Goal: Complete application form: Complete application form

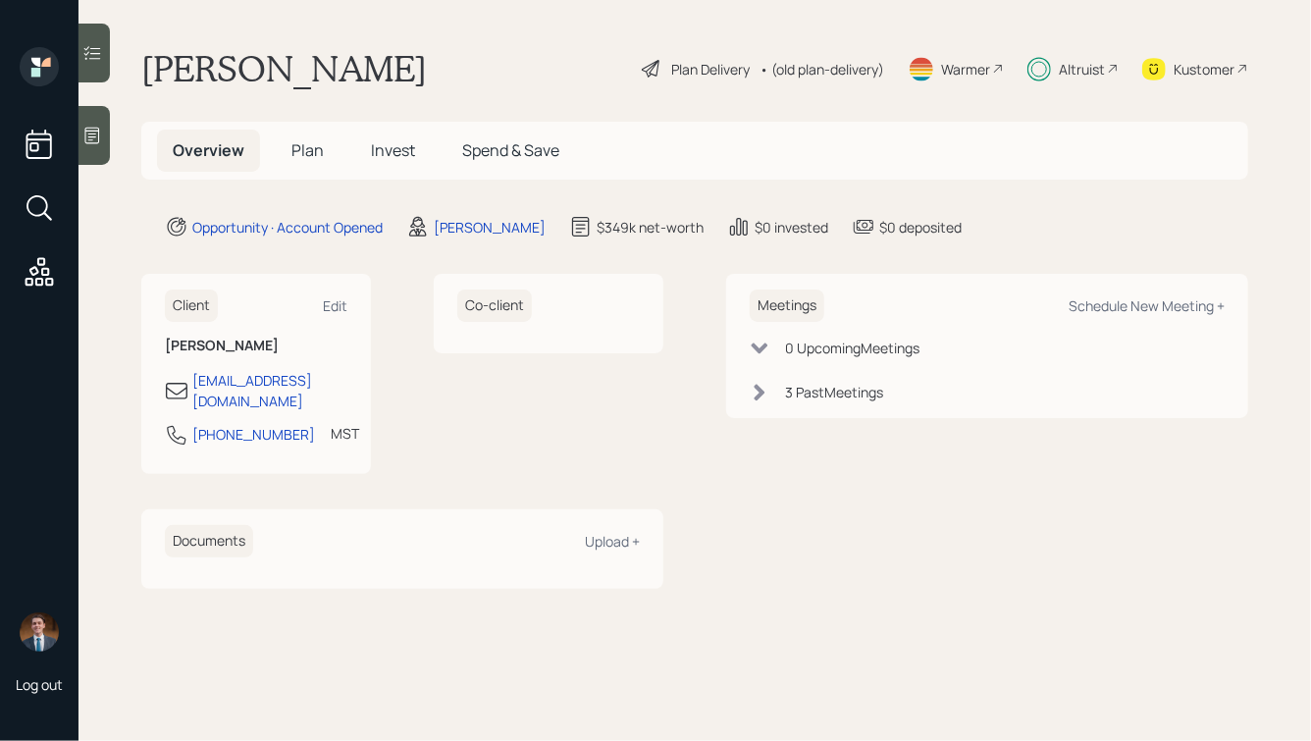
click at [326, 154] on h5 "Plan" at bounding box center [308, 151] width 64 height 42
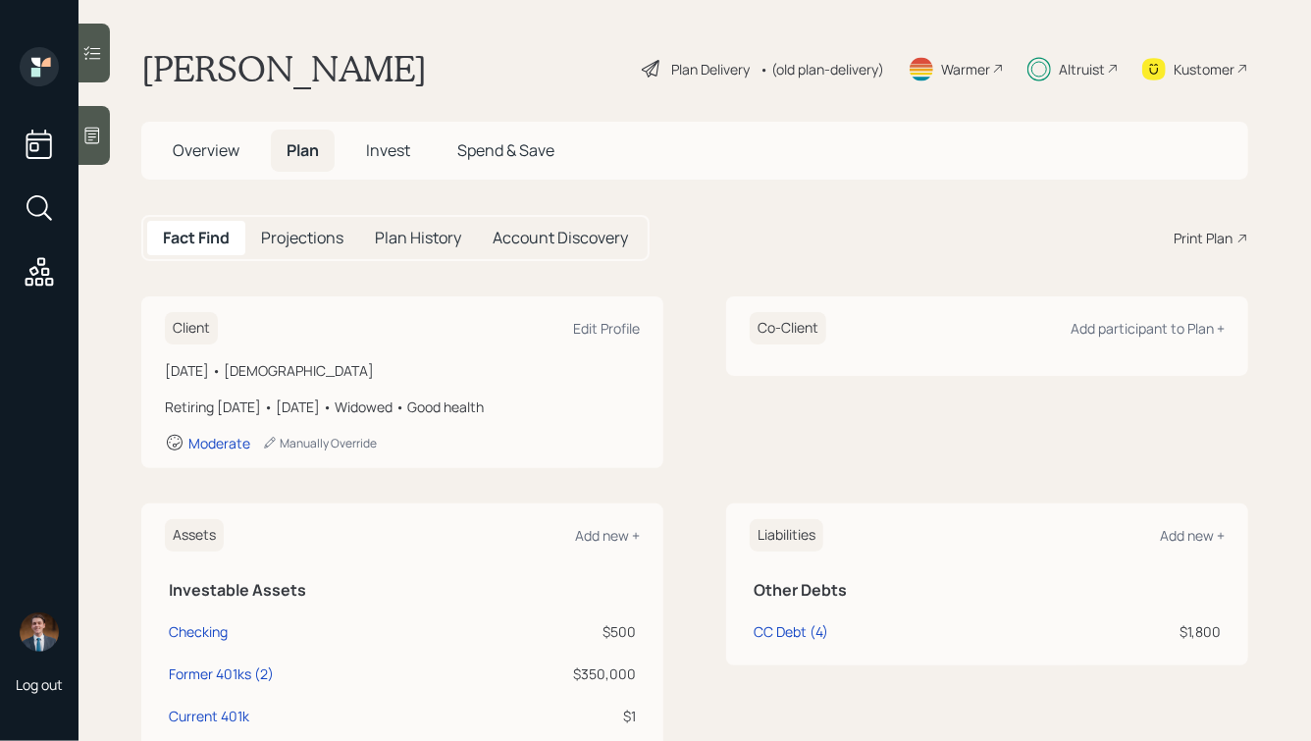
click at [550, 249] on div "Account Discovery" at bounding box center [560, 238] width 167 height 34
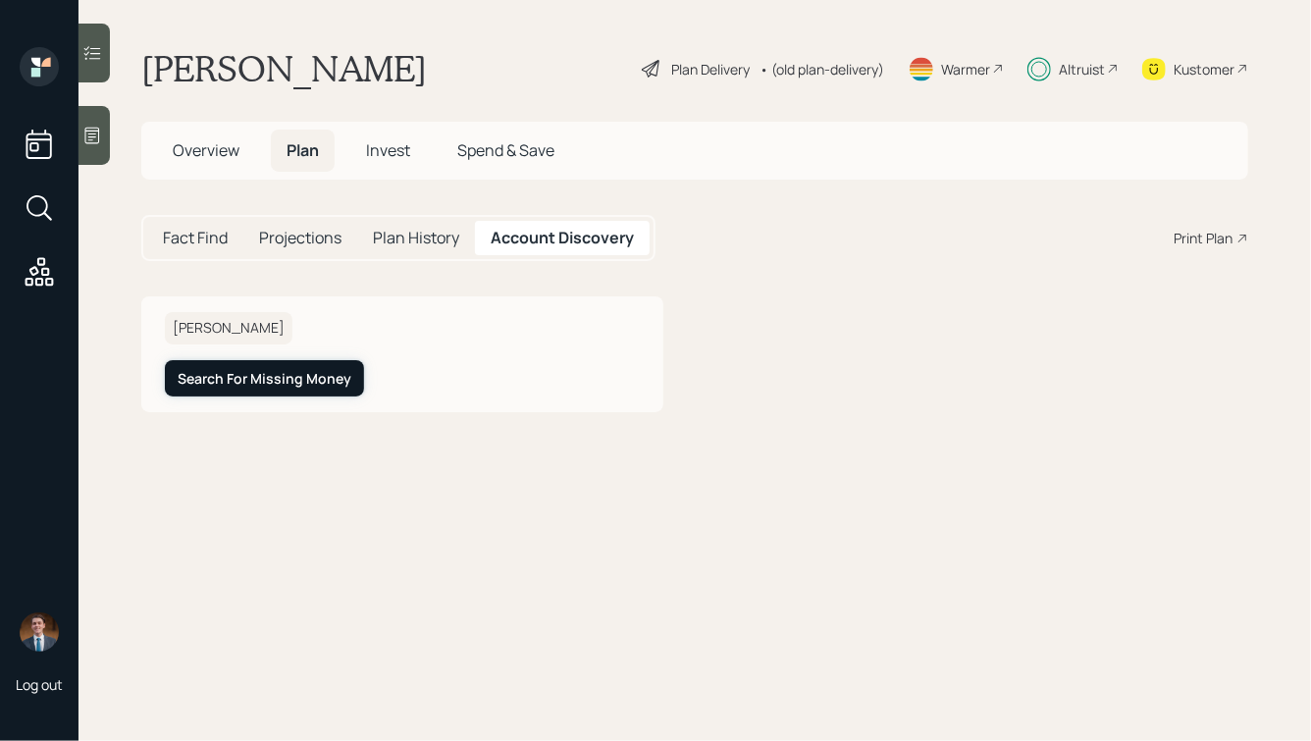
click at [253, 375] on div "Search For Missing Money" at bounding box center [265, 379] width 174 height 20
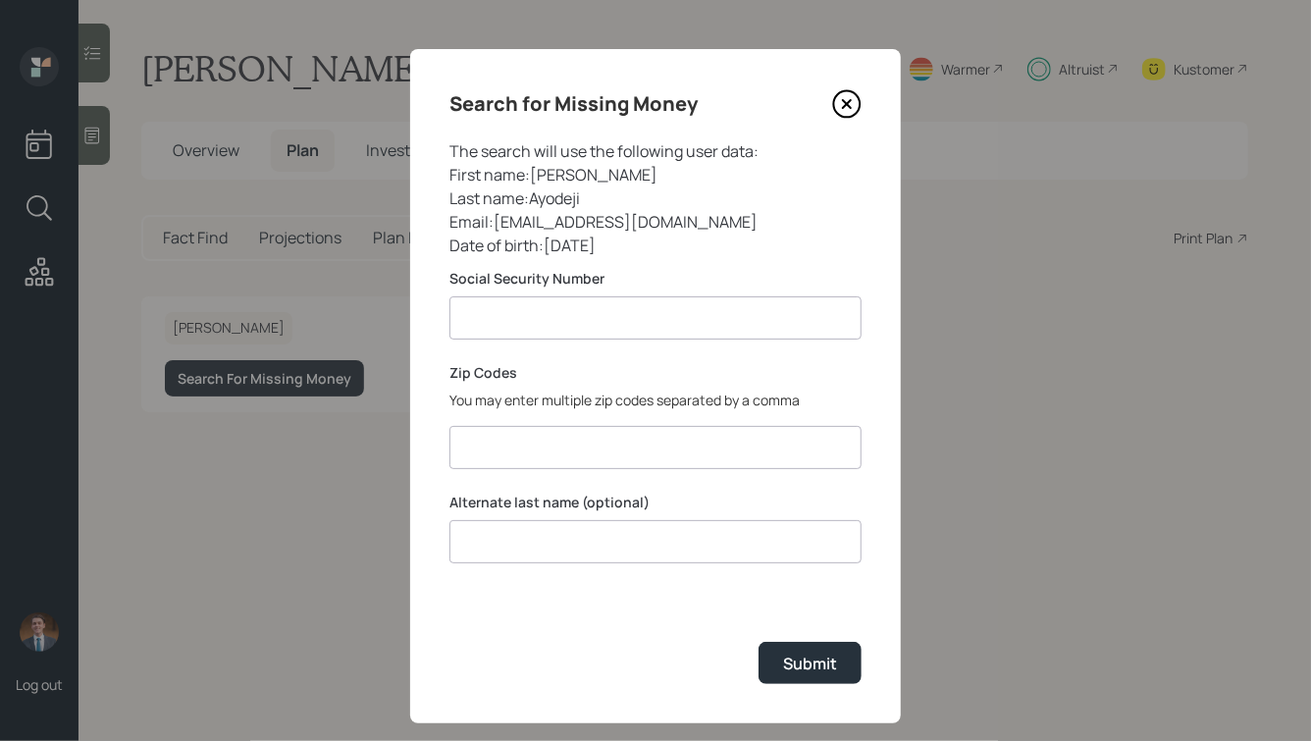
click at [592, 310] on input at bounding box center [655, 317] width 412 height 43
click at [838, 96] on icon at bounding box center [846, 103] width 29 height 29
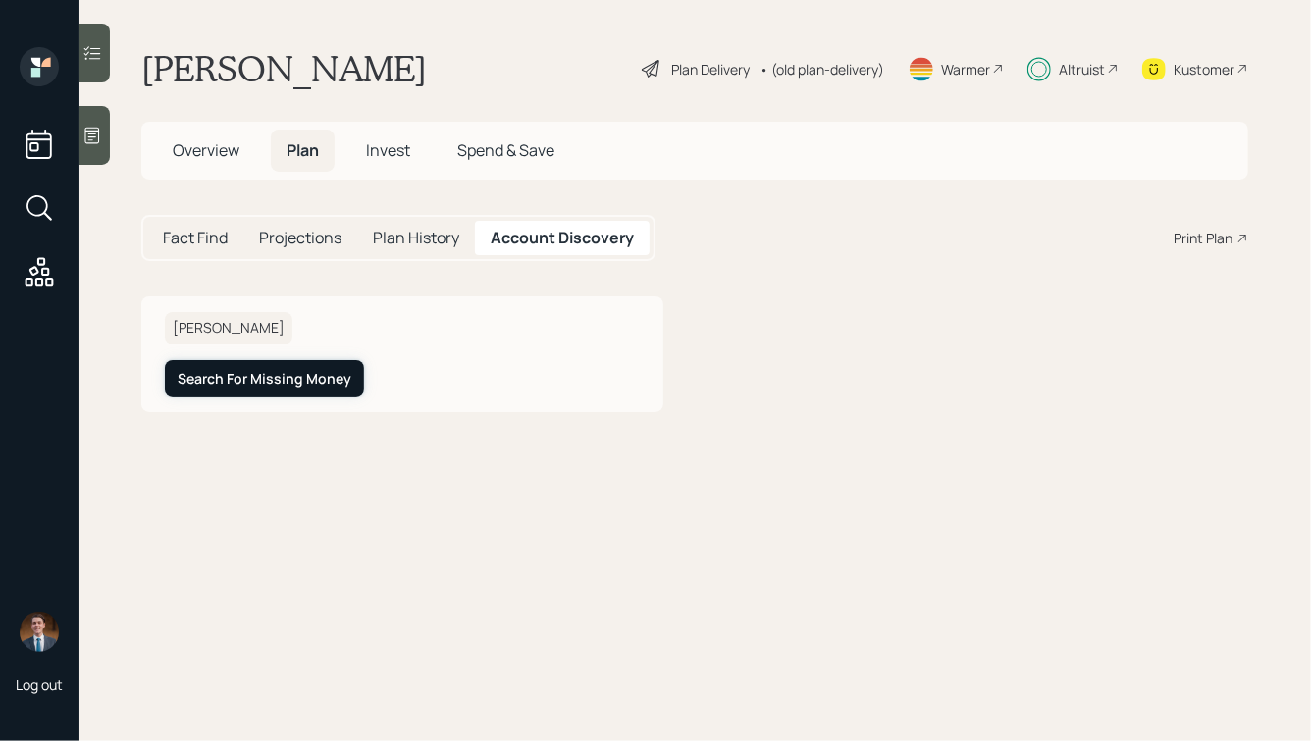
click at [303, 383] on div "Search For Missing Money" at bounding box center [265, 379] width 174 height 20
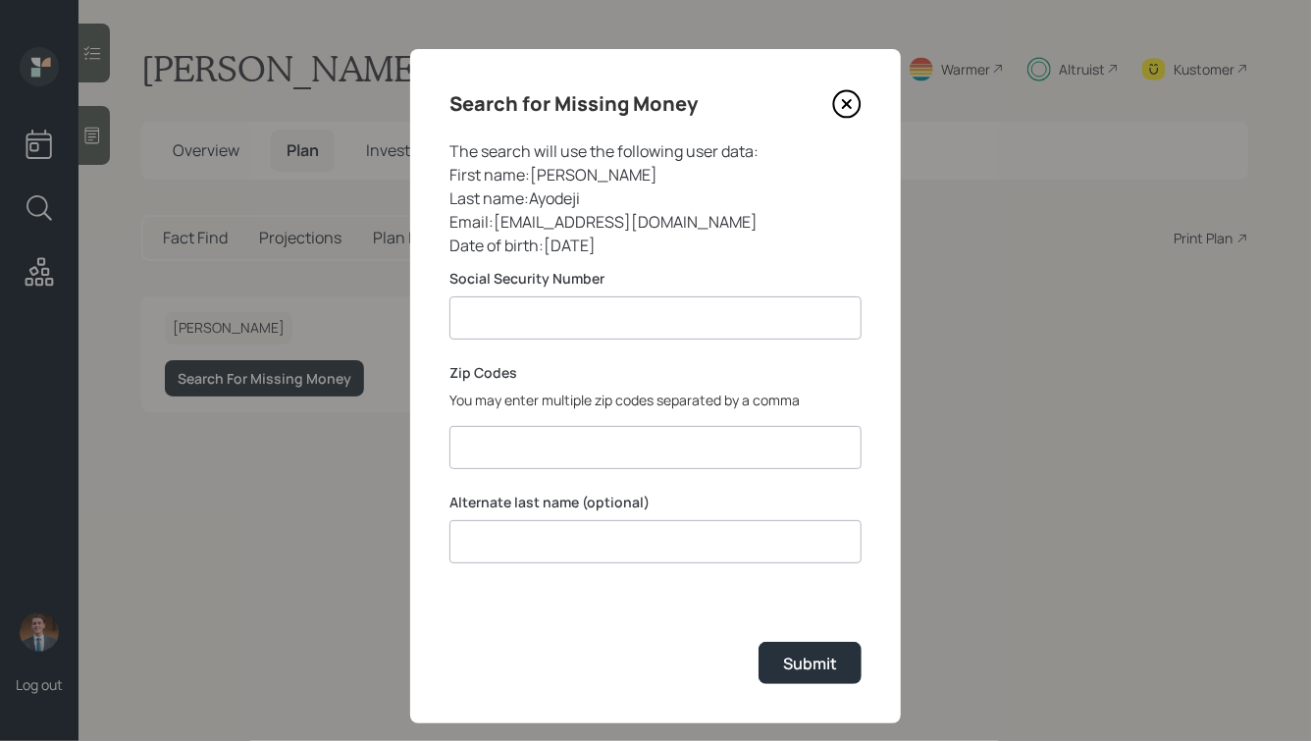
click at [549, 303] on input at bounding box center [655, 317] width 412 height 43
paste input "*******"
type input "**********"
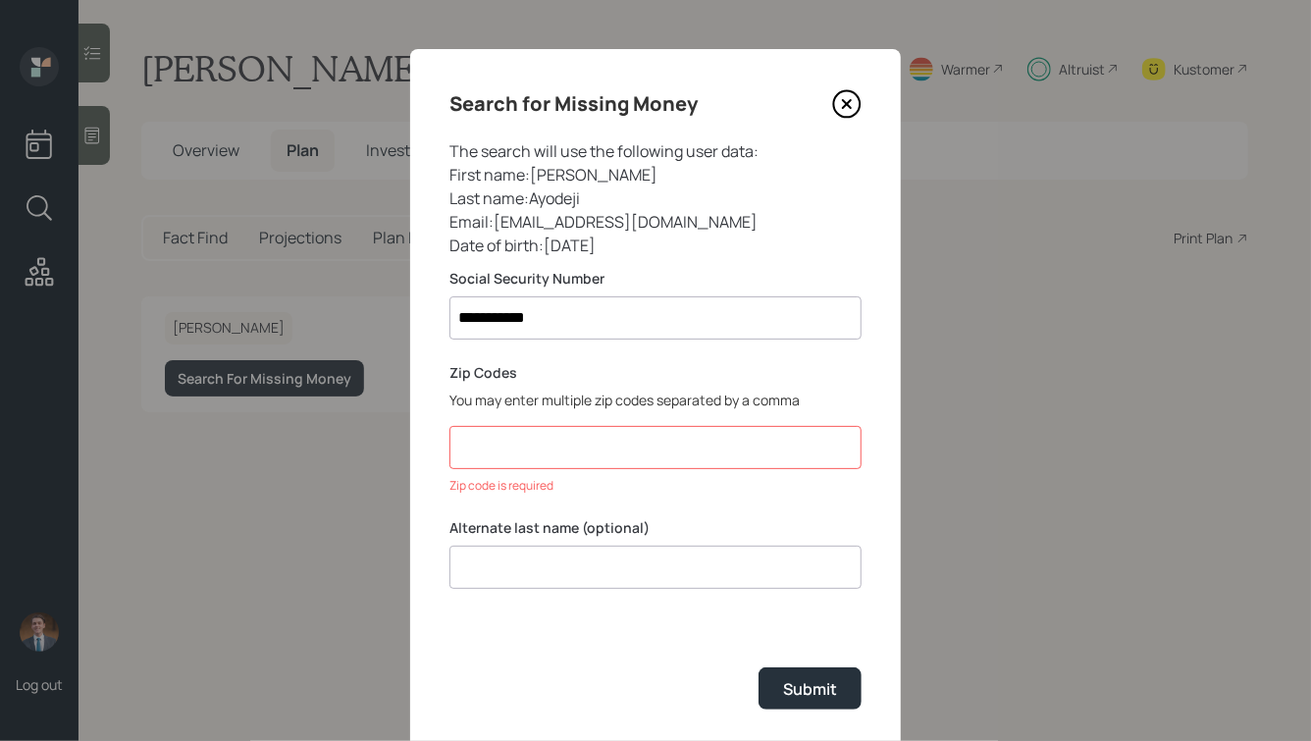
paste input "76103,80207,80013"
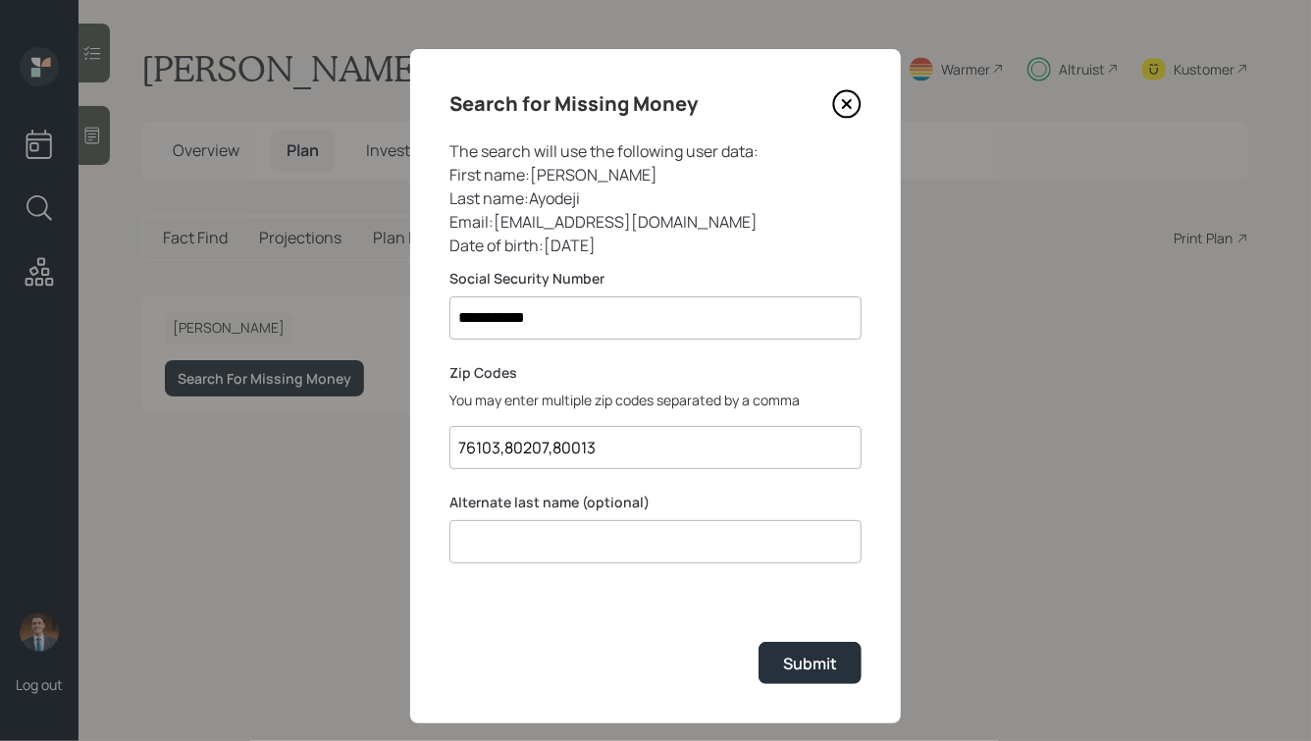
type input "76103,80207,80013"
type input "Green"
click at [818, 664] on div "Submit" at bounding box center [810, 663] width 54 height 22
